Goal: Task Accomplishment & Management: Manage account settings

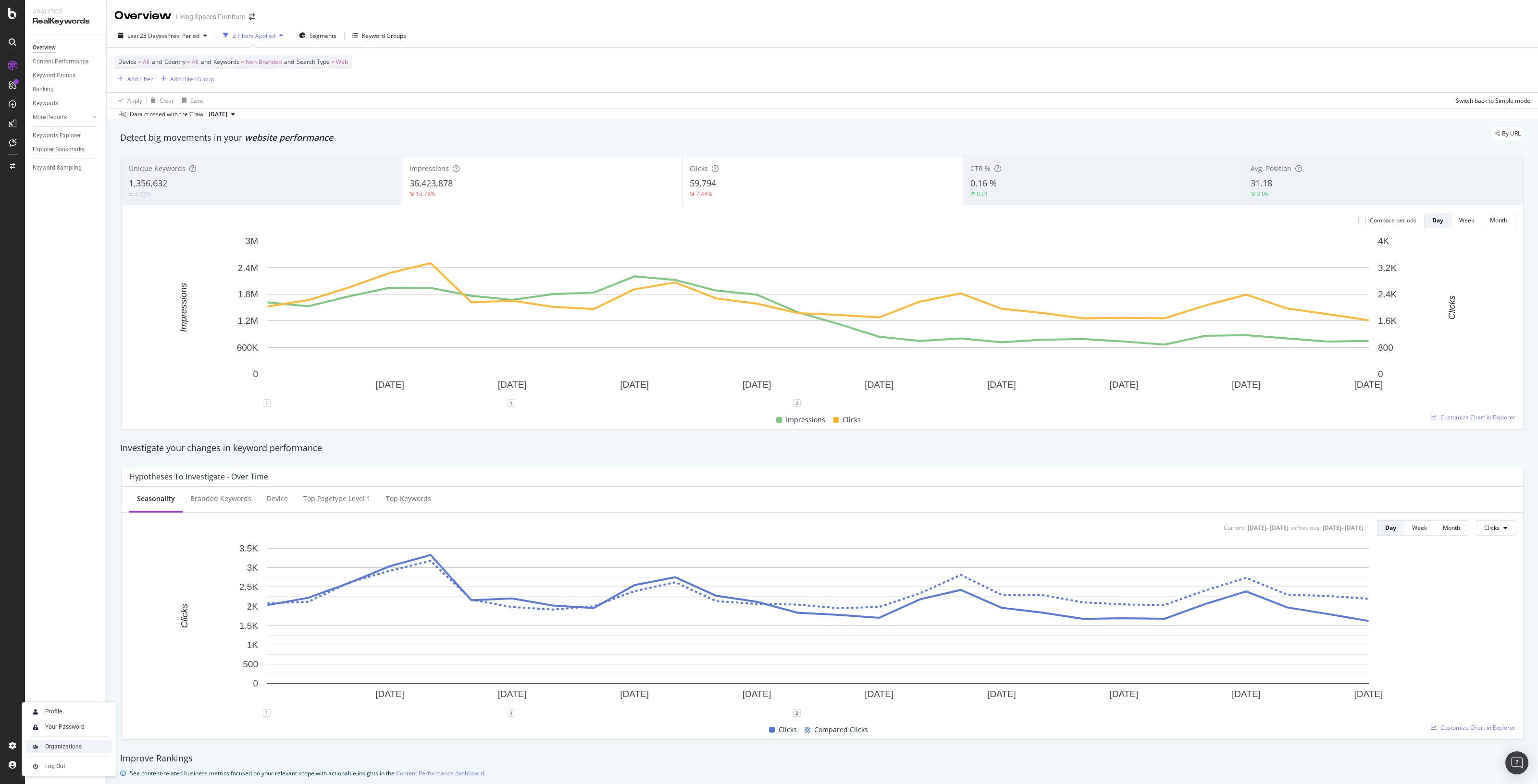
click at [90, 745] on div "Organizations" at bounding box center [69, 747] width 86 height 13
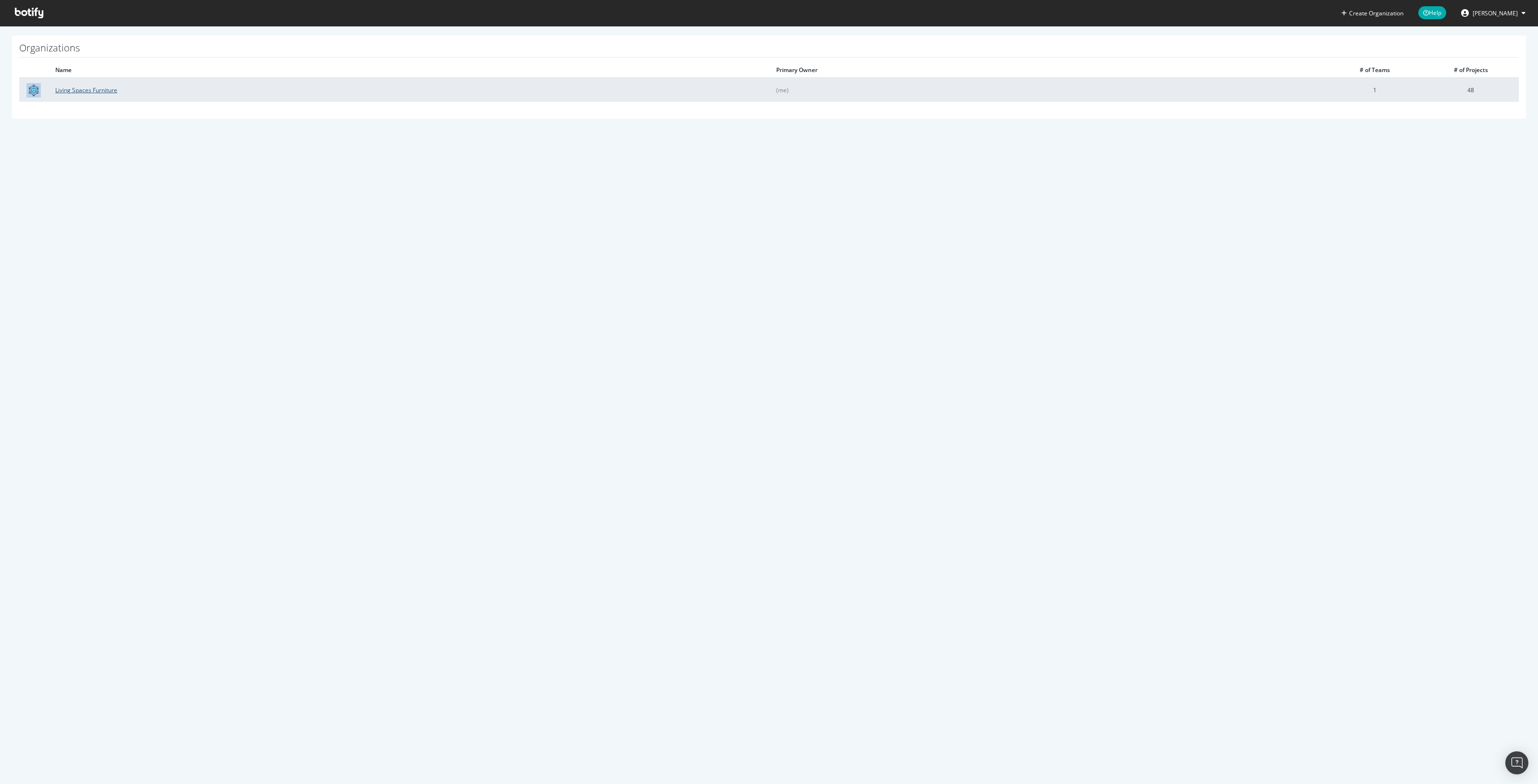
click at [87, 88] on link "Living Spaces Furniture" at bounding box center [87, 90] width 62 height 8
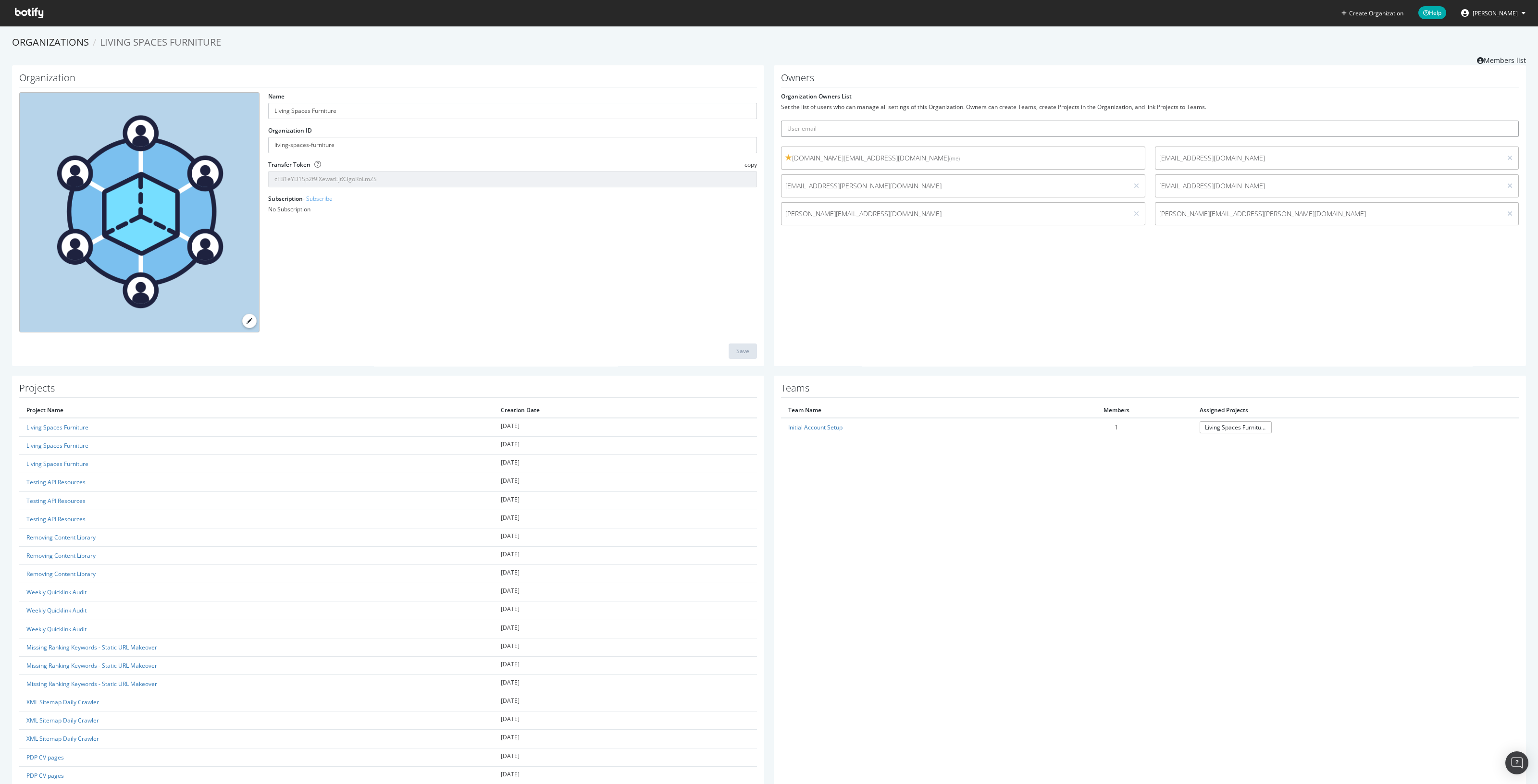
click at [920, 132] on input "text" at bounding box center [1149, 128] width 738 height 16
paste input "[PERSON_NAME][EMAIL_ADDRESS][PERSON_NAME][DOMAIN_NAME]"
type input "[PERSON_NAME][EMAIL_ADDRESS][PERSON_NAME][DOMAIN_NAME]"
click at [1508, 126] on icon "submit" at bounding box center [1512, 128] width 7 height 5
click at [31, 14] on icon at bounding box center [30, 13] width 29 height 11
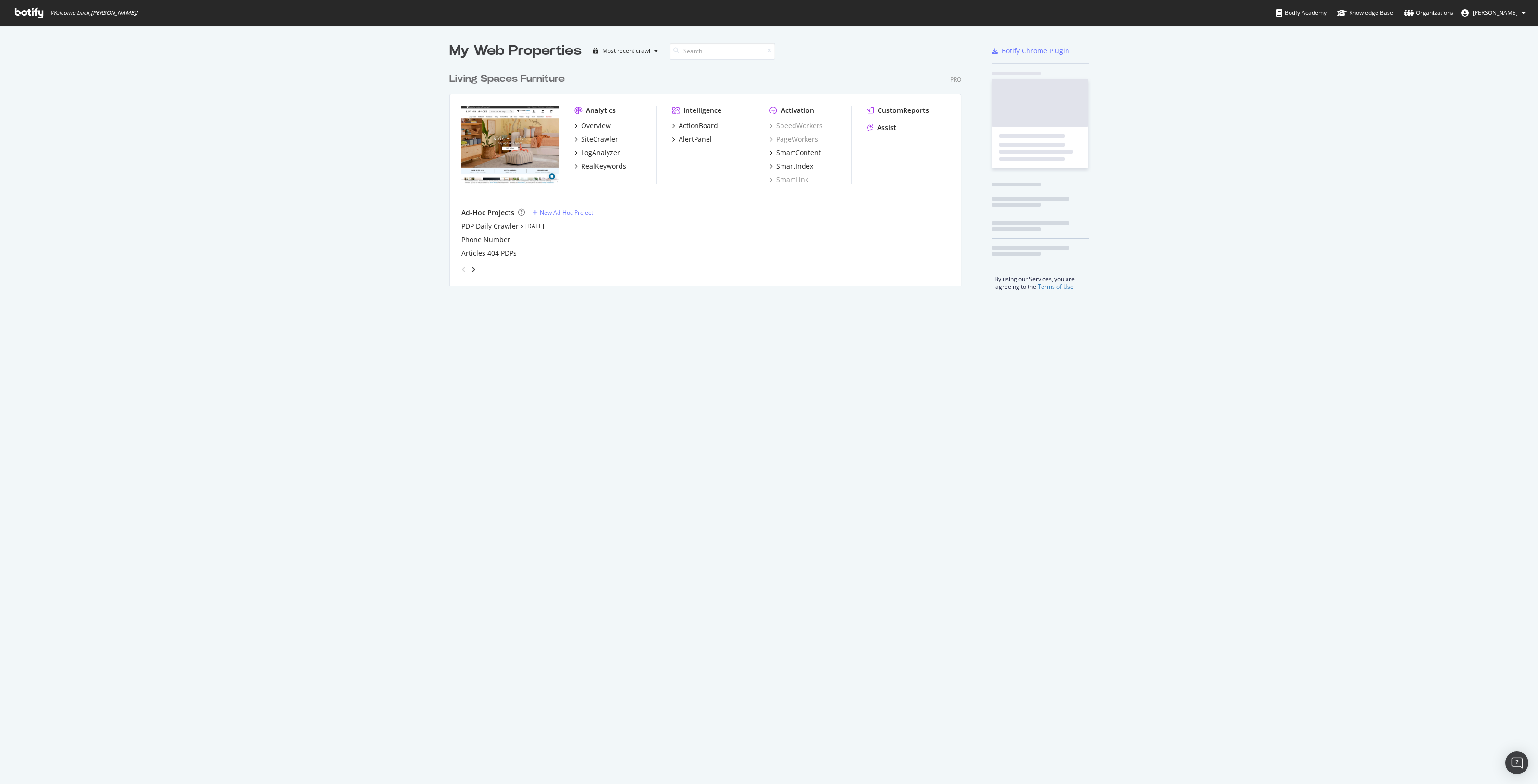
scroll to position [775, 1519]
